Goal: Book appointment/travel/reservation

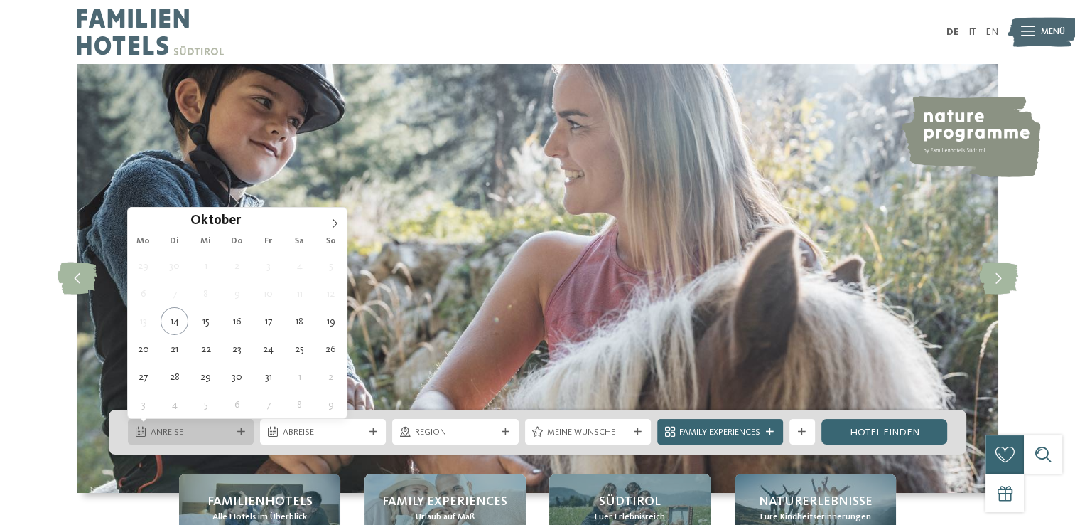
click at [244, 434] on icon at bounding box center [241, 432] width 8 height 8
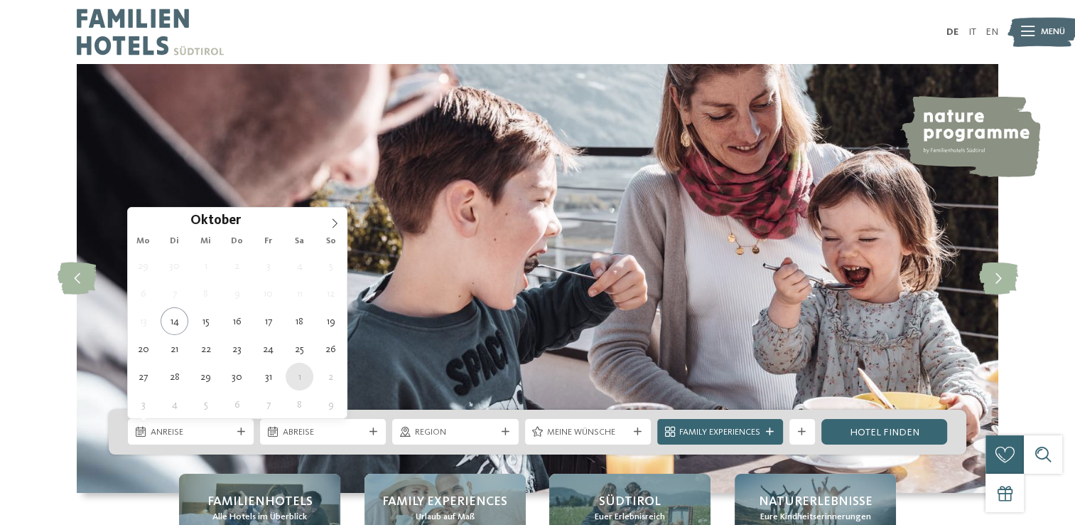
type div "01.11.2025"
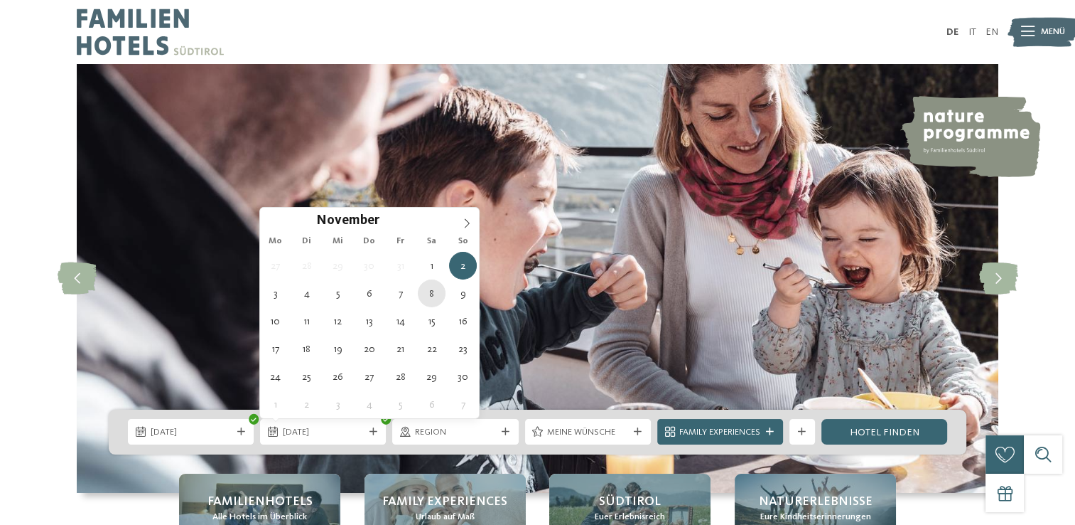
type div "08.11.2025"
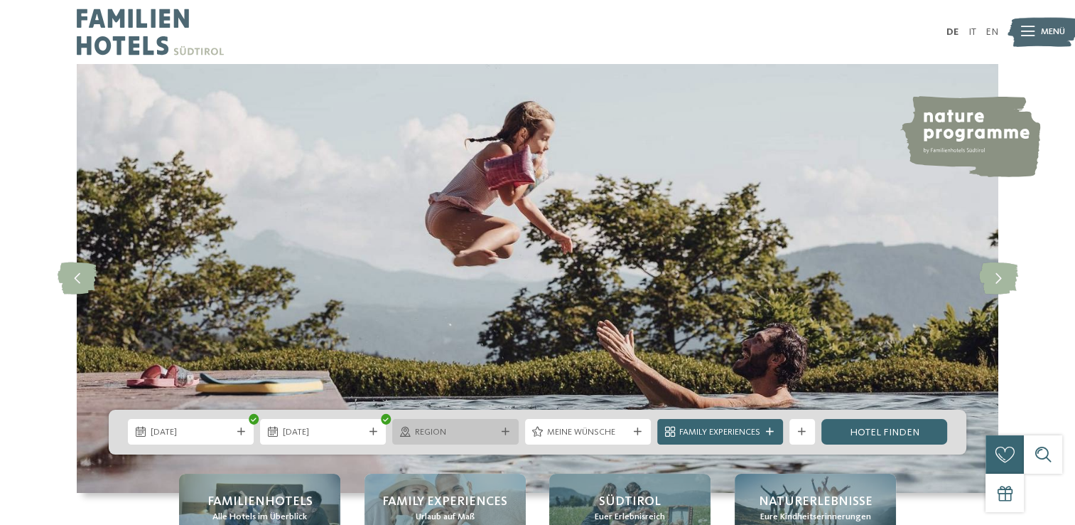
click at [512, 438] on div "Region" at bounding box center [455, 432] width 126 height 26
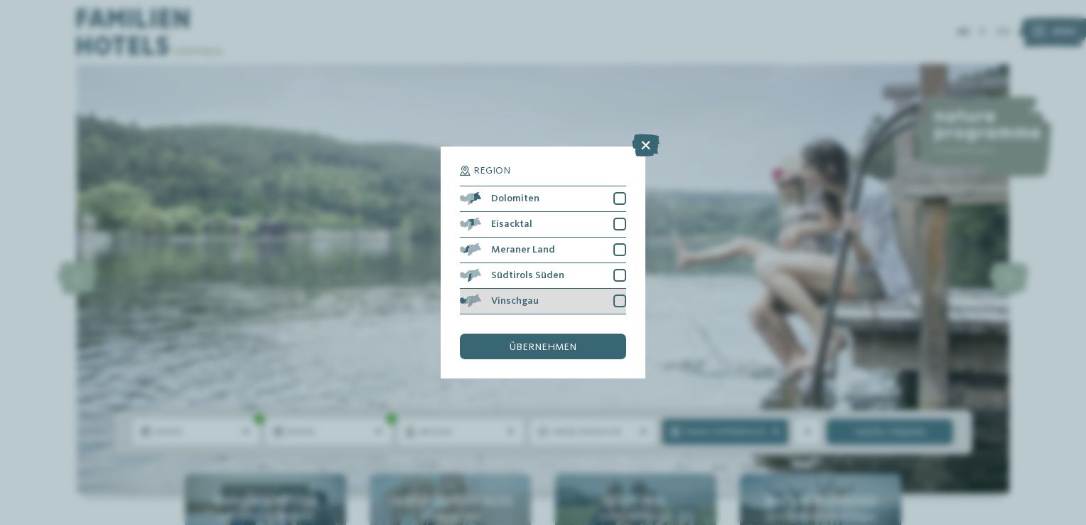
click at [620, 306] on div at bounding box center [619, 300] width 13 height 13
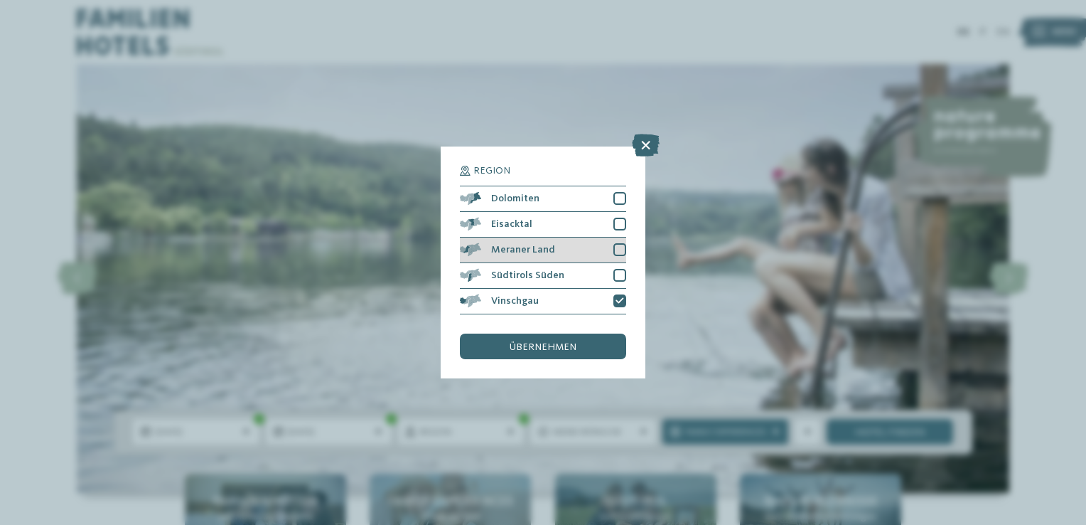
click at [620, 248] on div at bounding box center [619, 249] width 13 height 13
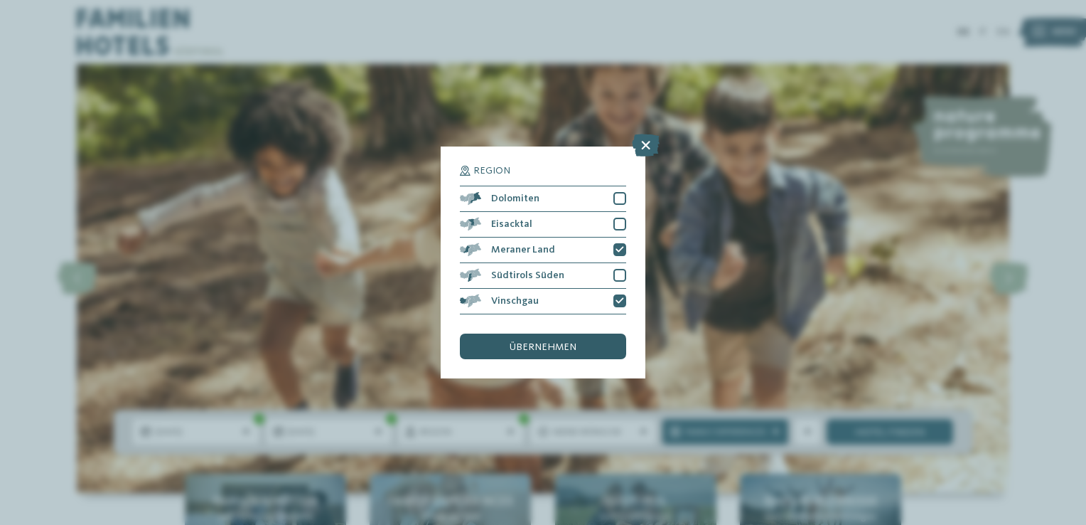
click at [545, 347] on span "übernehmen" at bounding box center [543, 347] width 67 height 10
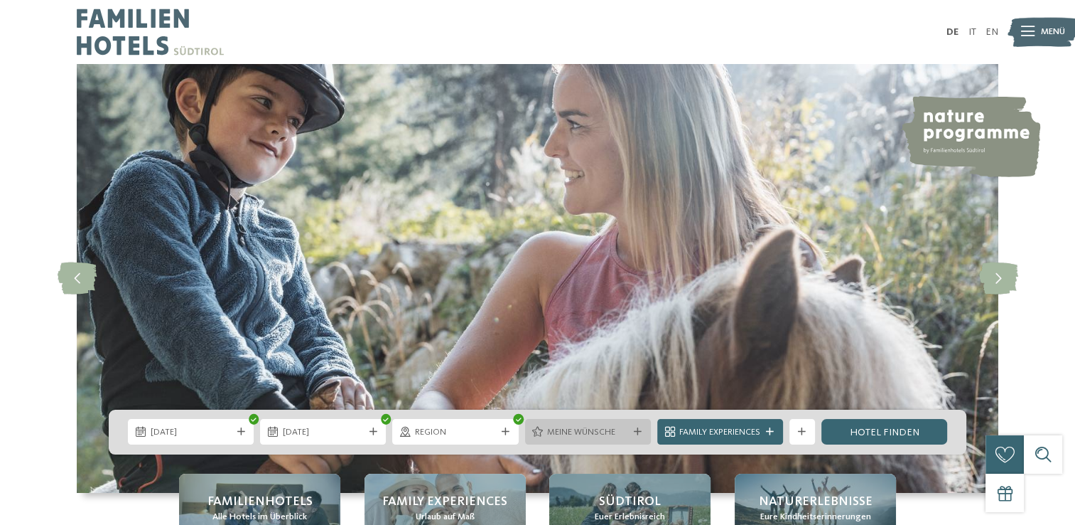
click at [628, 428] on div "Meine Wünsche" at bounding box center [587, 432] width 87 height 14
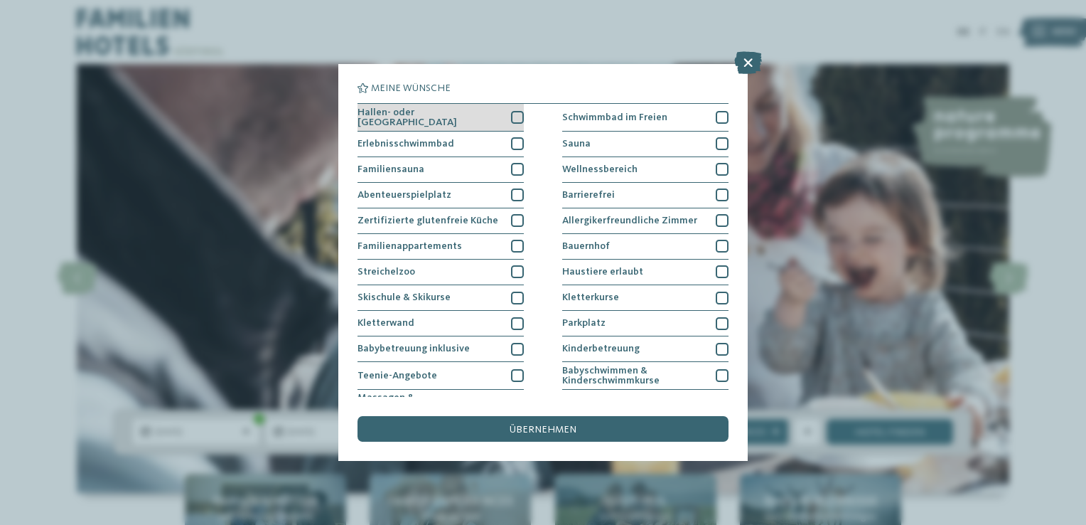
click at [512, 117] on div at bounding box center [517, 117] width 13 height 13
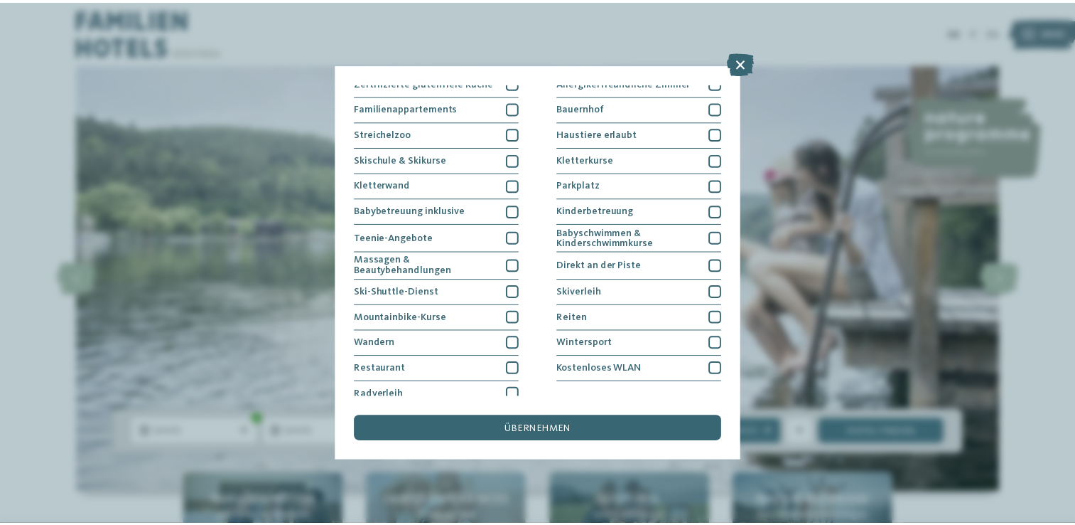
scroll to position [145, 0]
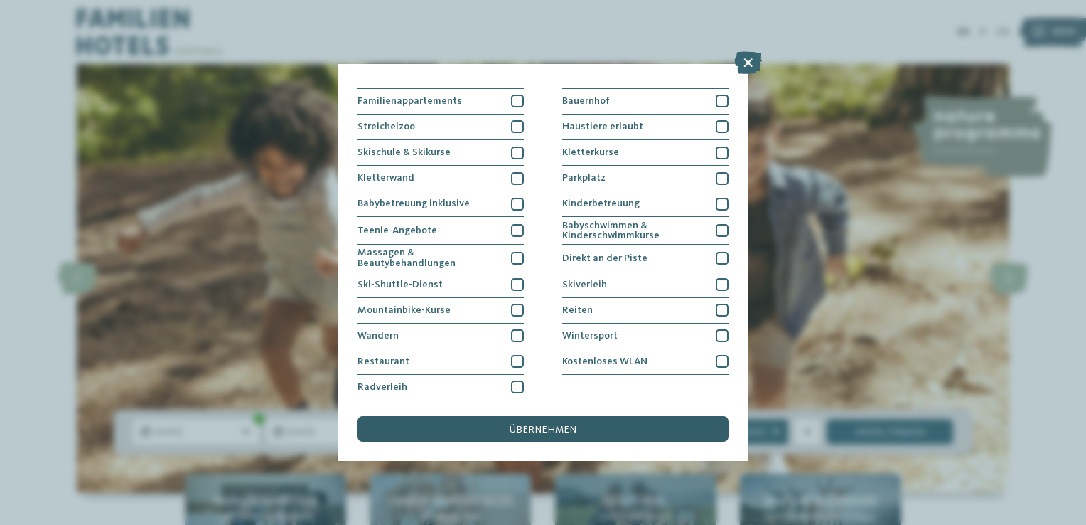
click at [537, 422] on div "übernehmen" at bounding box center [543, 429] width 371 height 26
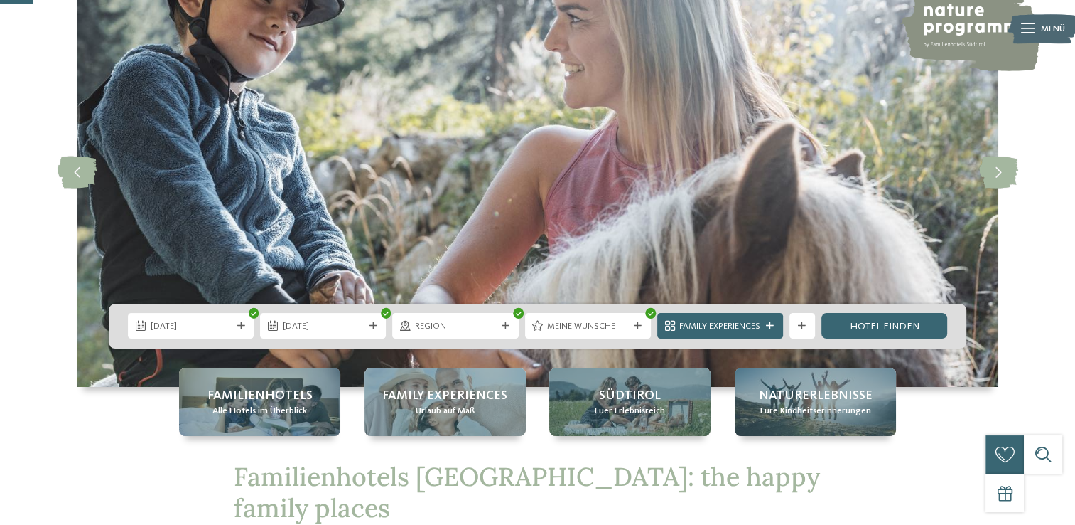
scroll to position [171, 0]
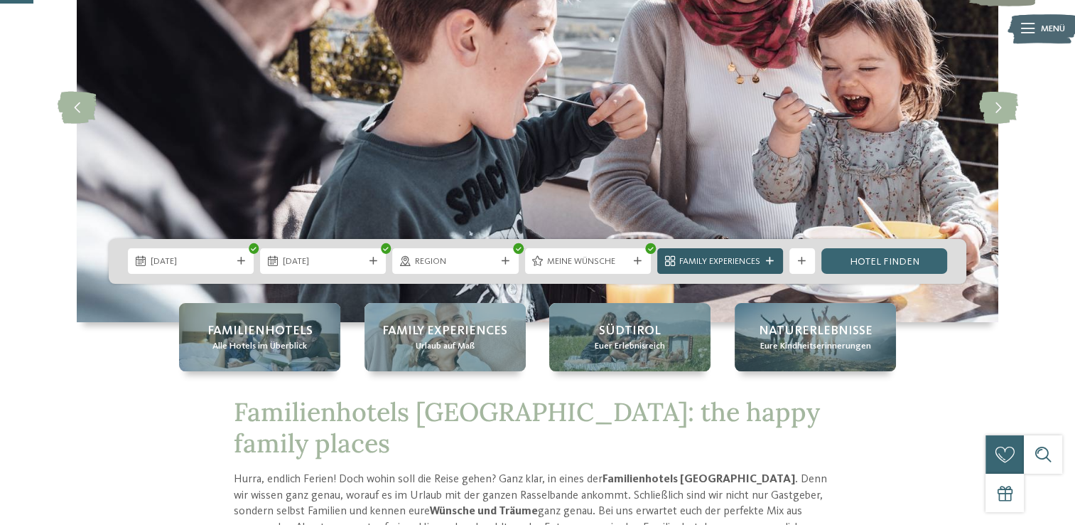
click at [755, 259] on span "Family Experiences" at bounding box center [719, 261] width 81 height 13
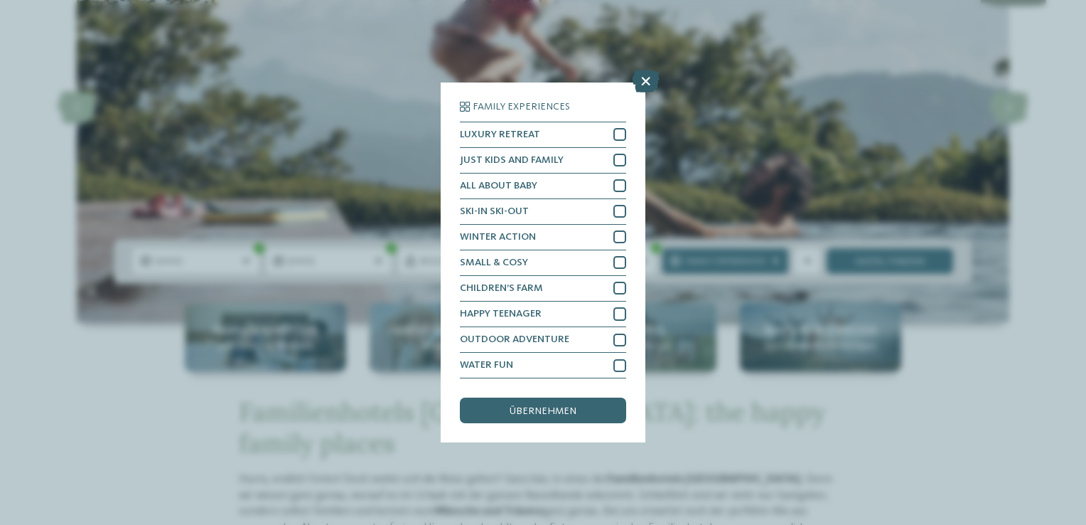
click at [642, 83] on icon at bounding box center [646, 81] width 28 height 23
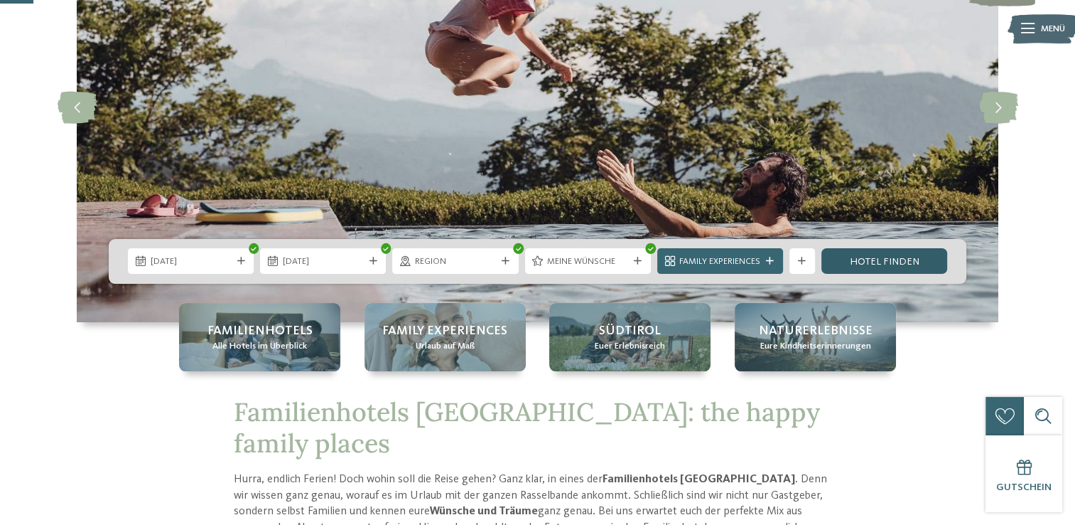
click at [881, 262] on link "Hotel finden" at bounding box center [885, 261] width 126 height 26
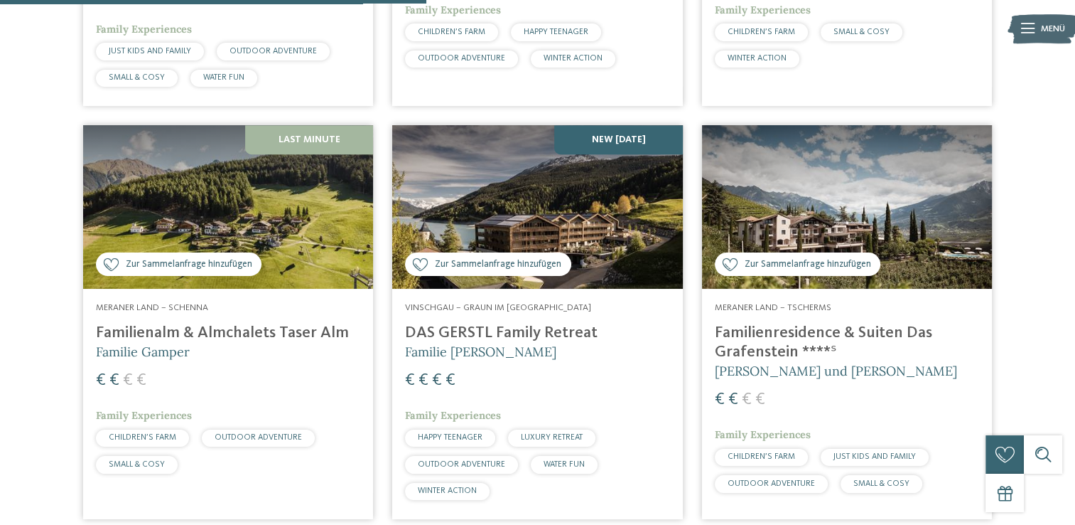
scroll to position [781, 0]
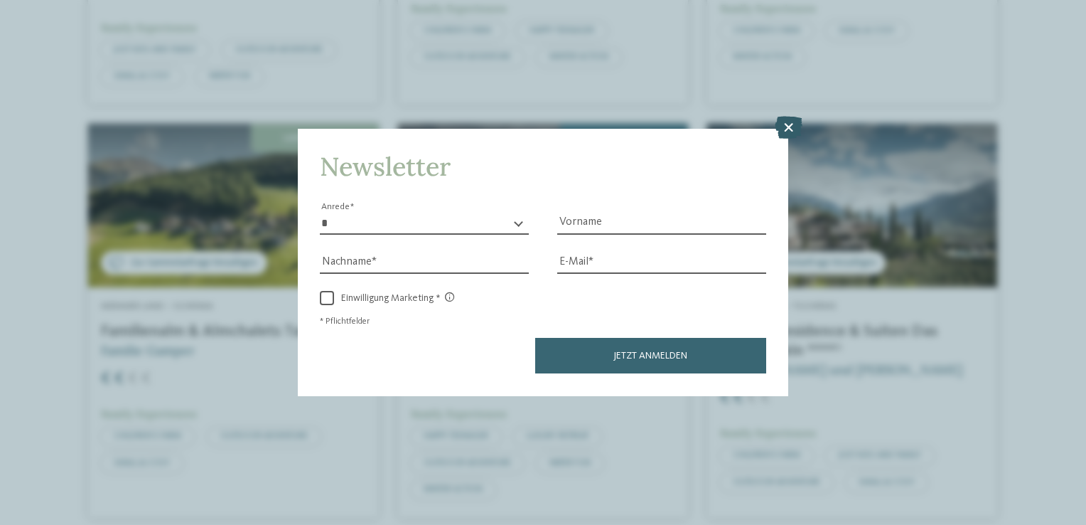
click at [794, 129] on icon at bounding box center [789, 128] width 28 height 23
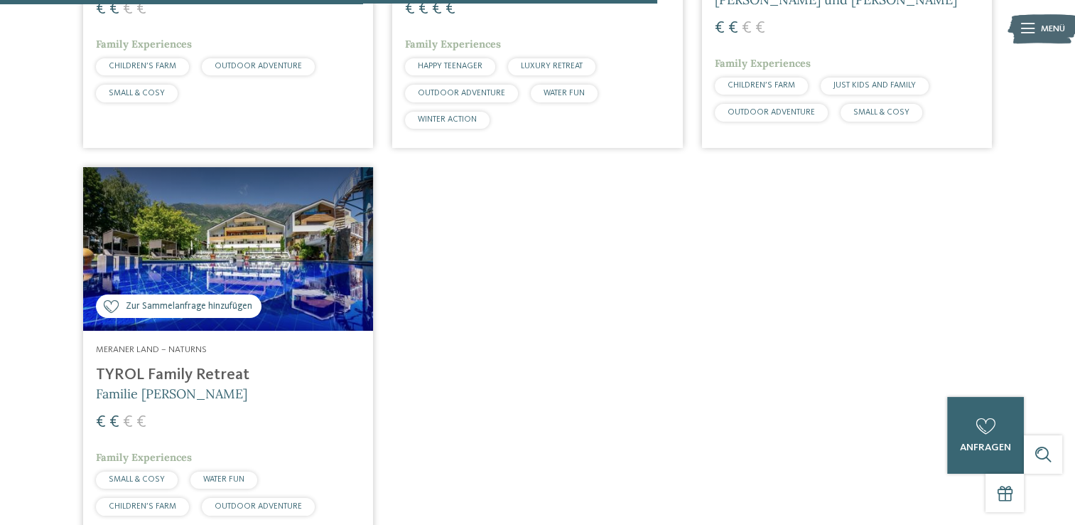
scroll to position [1179, 0]
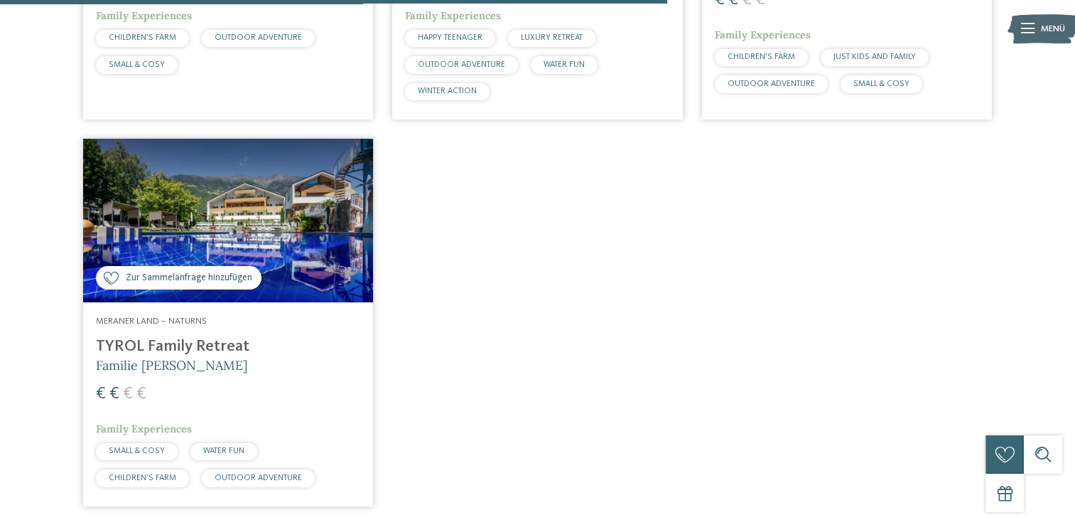
click at [163, 337] on h4 "TYROL Family Retreat" at bounding box center [228, 346] width 264 height 19
click at [166, 337] on h4 "TYROL Family Retreat" at bounding box center [228, 346] width 264 height 19
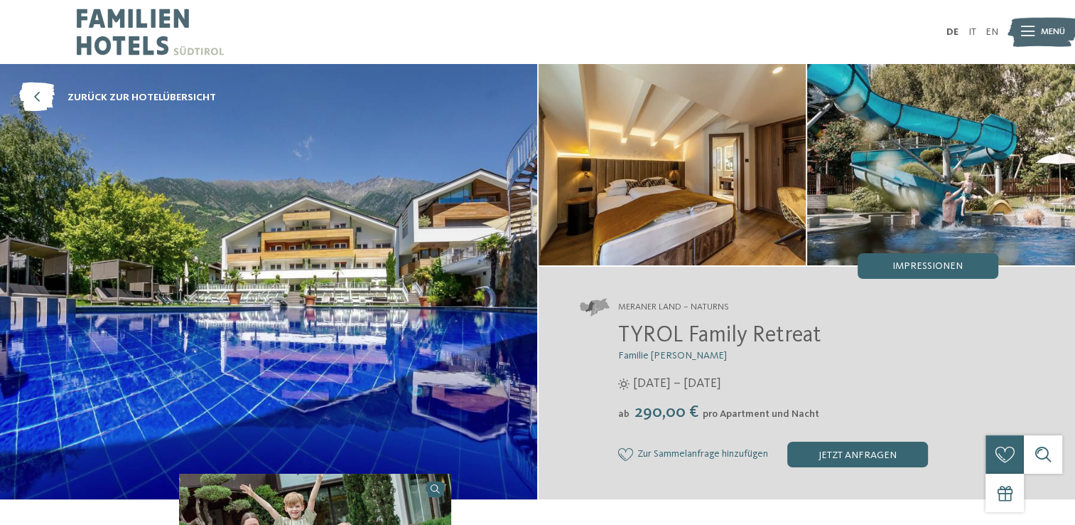
click at [910, 348] on h2 "TYROL Family Retreat" at bounding box center [808, 336] width 380 height 27
click at [1022, 32] on icon at bounding box center [1028, 32] width 14 height 10
